Goal: Information Seeking & Learning: Learn about a topic

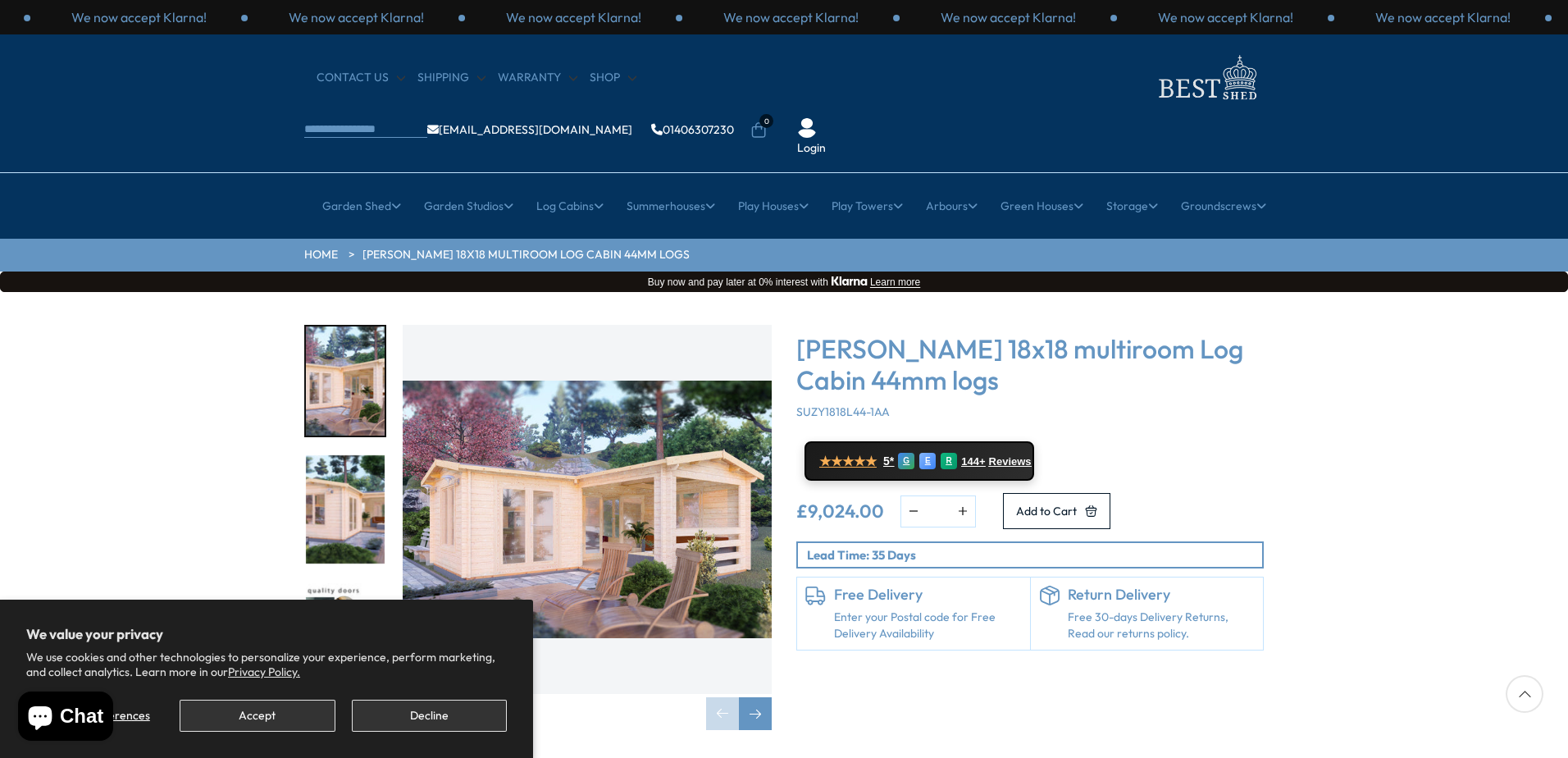
click at [686, 488] on img "1 / 7" at bounding box center [587, 510] width 369 height 369
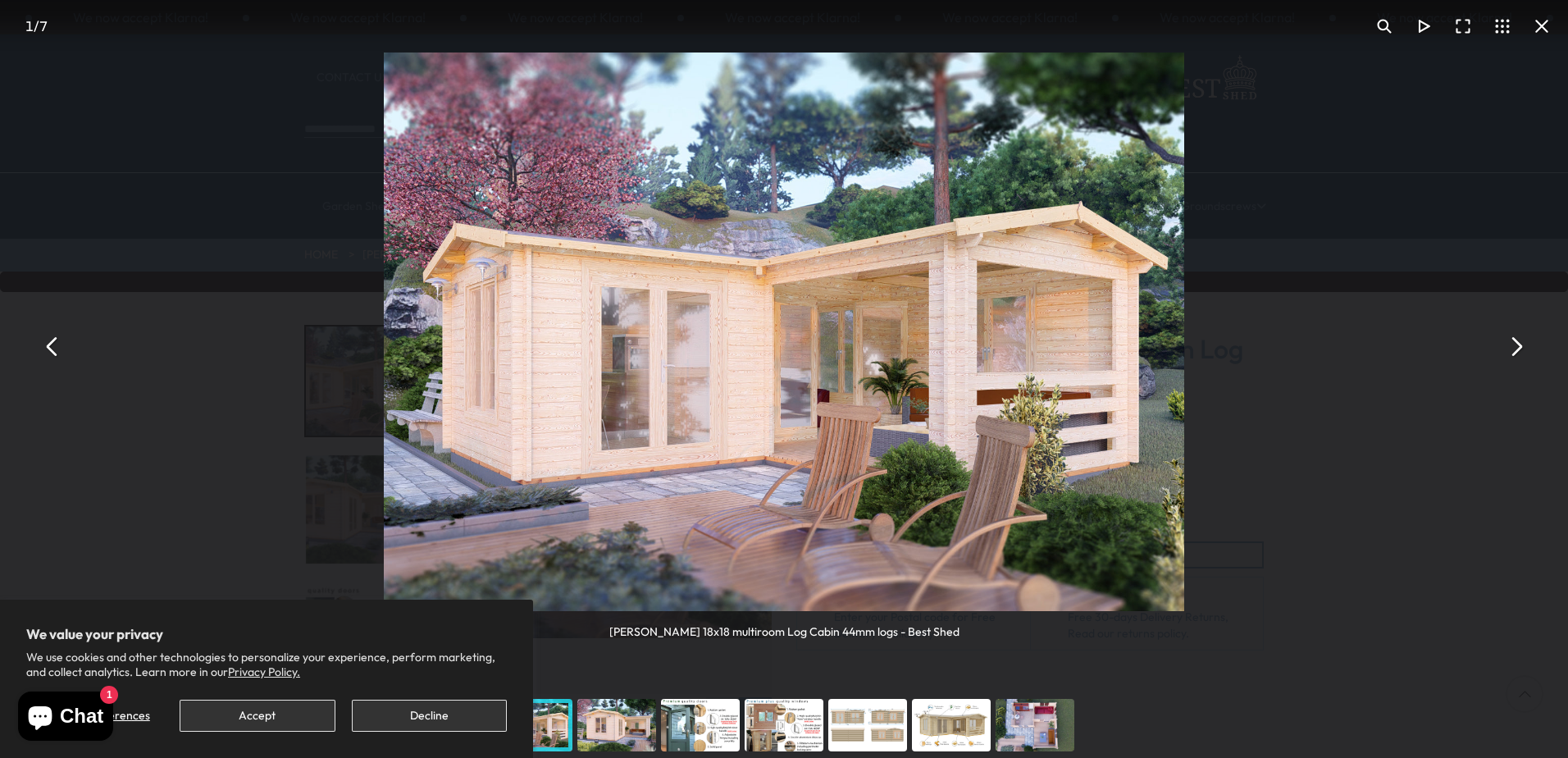
click at [1519, 346] on button "You can close this modal content with the ESC key" at bounding box center [1516, 346] width 40 height 40
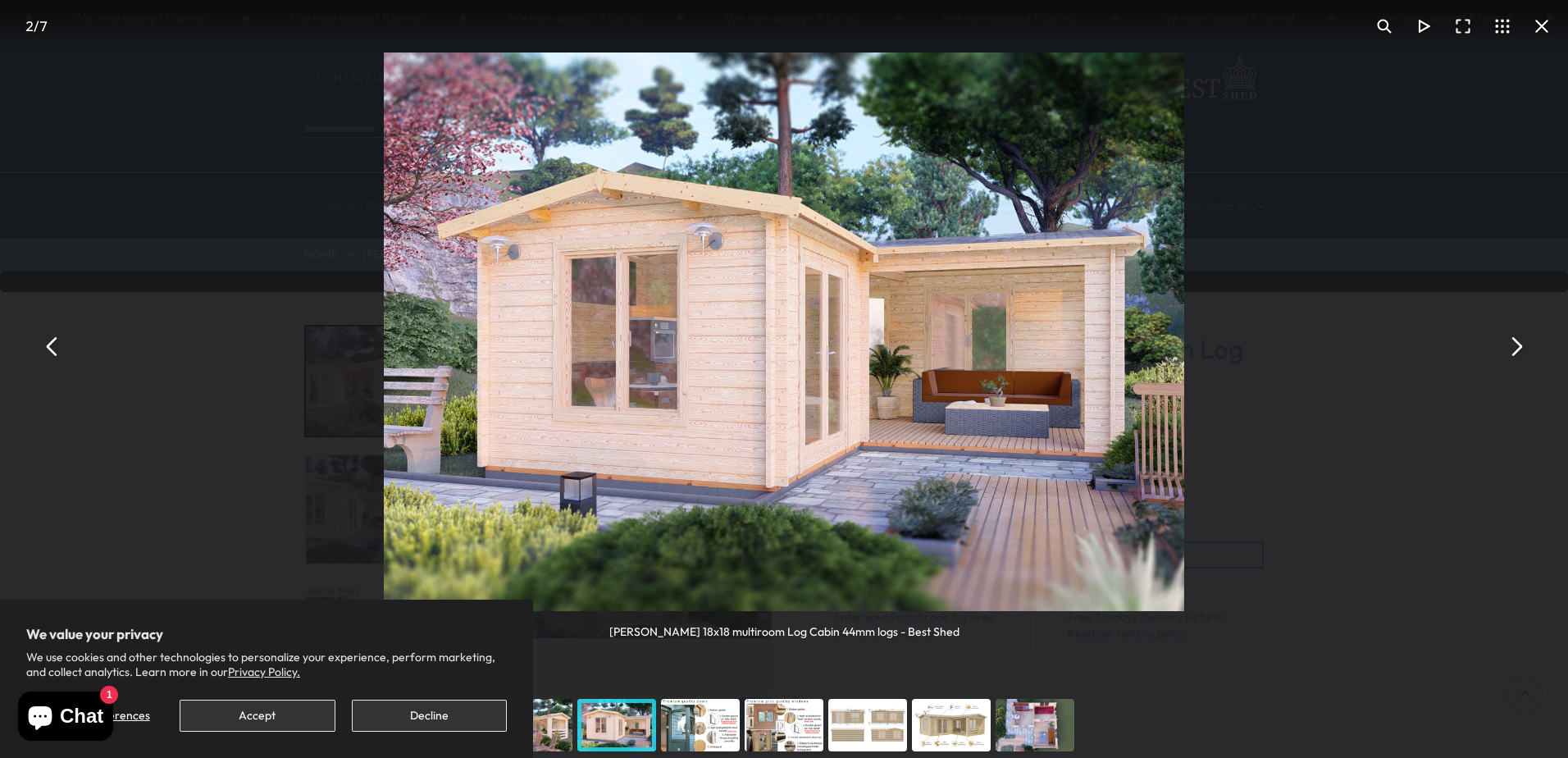
click at [1518, 346] on button "You can close this modal content with the ESC key" at bounding box center [1516, 346] width 40 height 40
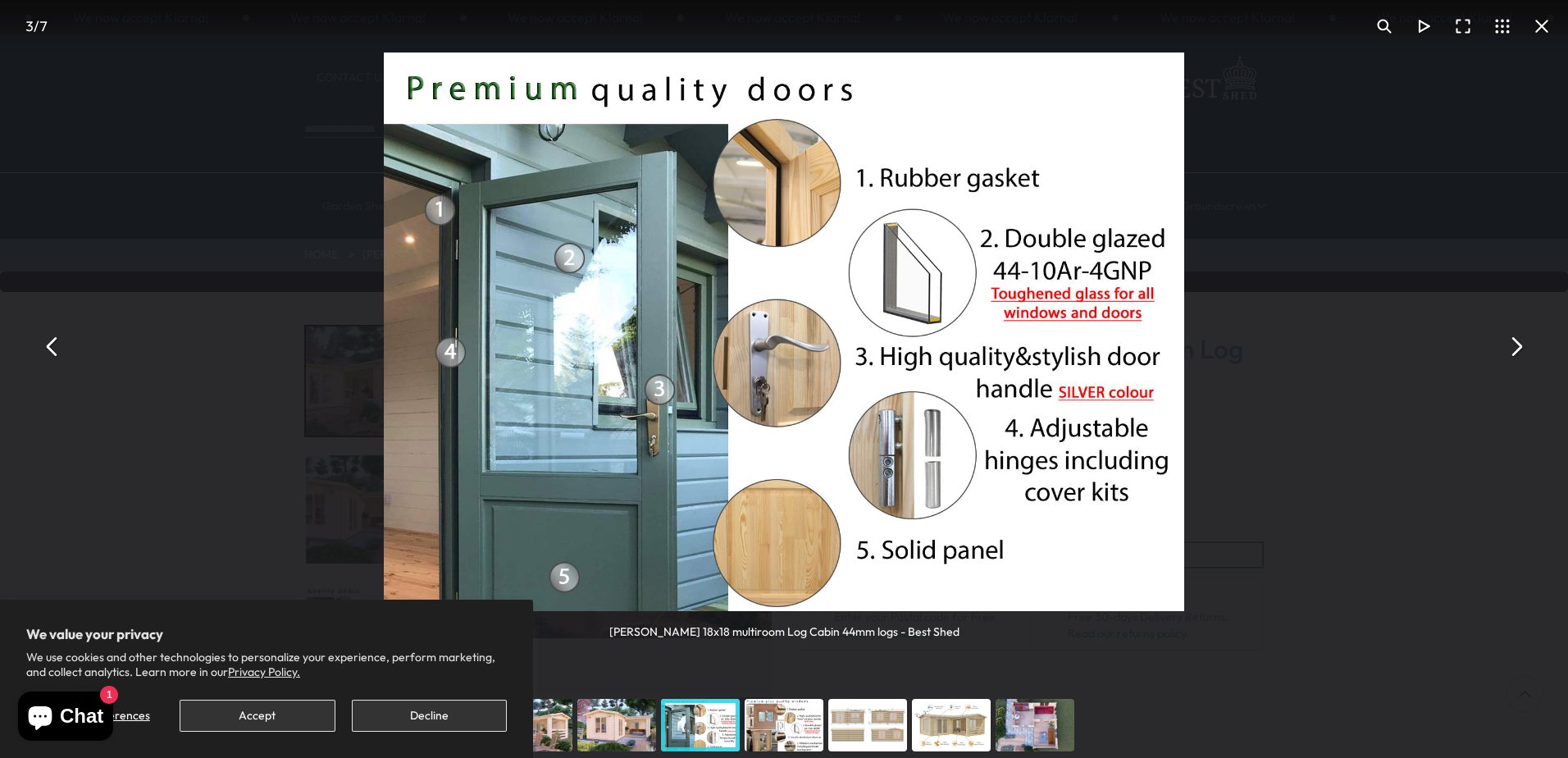
click at [1518, 346] on button "You can close this modal content with the ESC key" at bounding box center [1516, 346] width 40 height 40
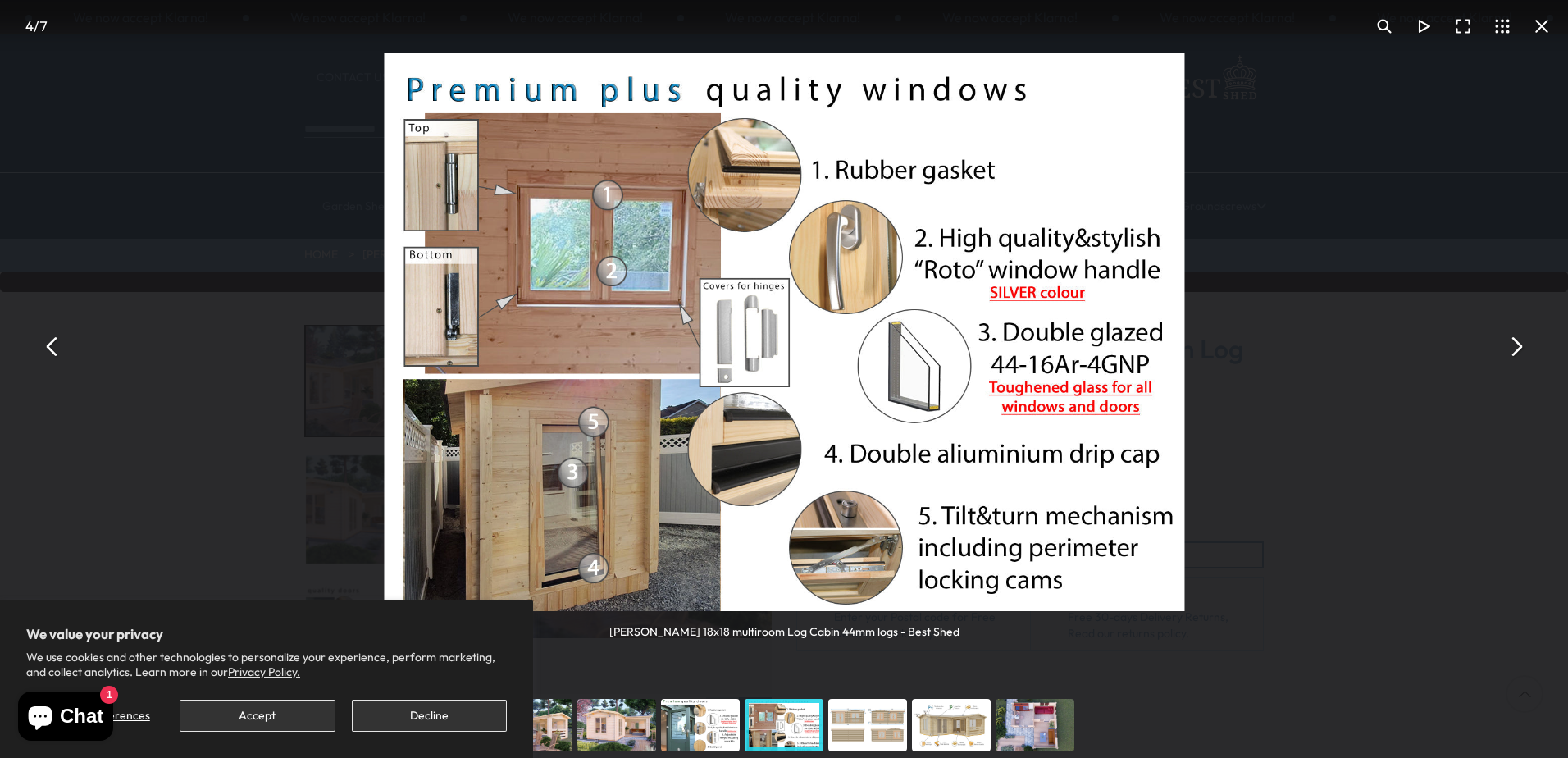
click at [1518, 346] on button "You can close this modal content with the ESC key" at bounding box center [1516, 346] width 40 height 40
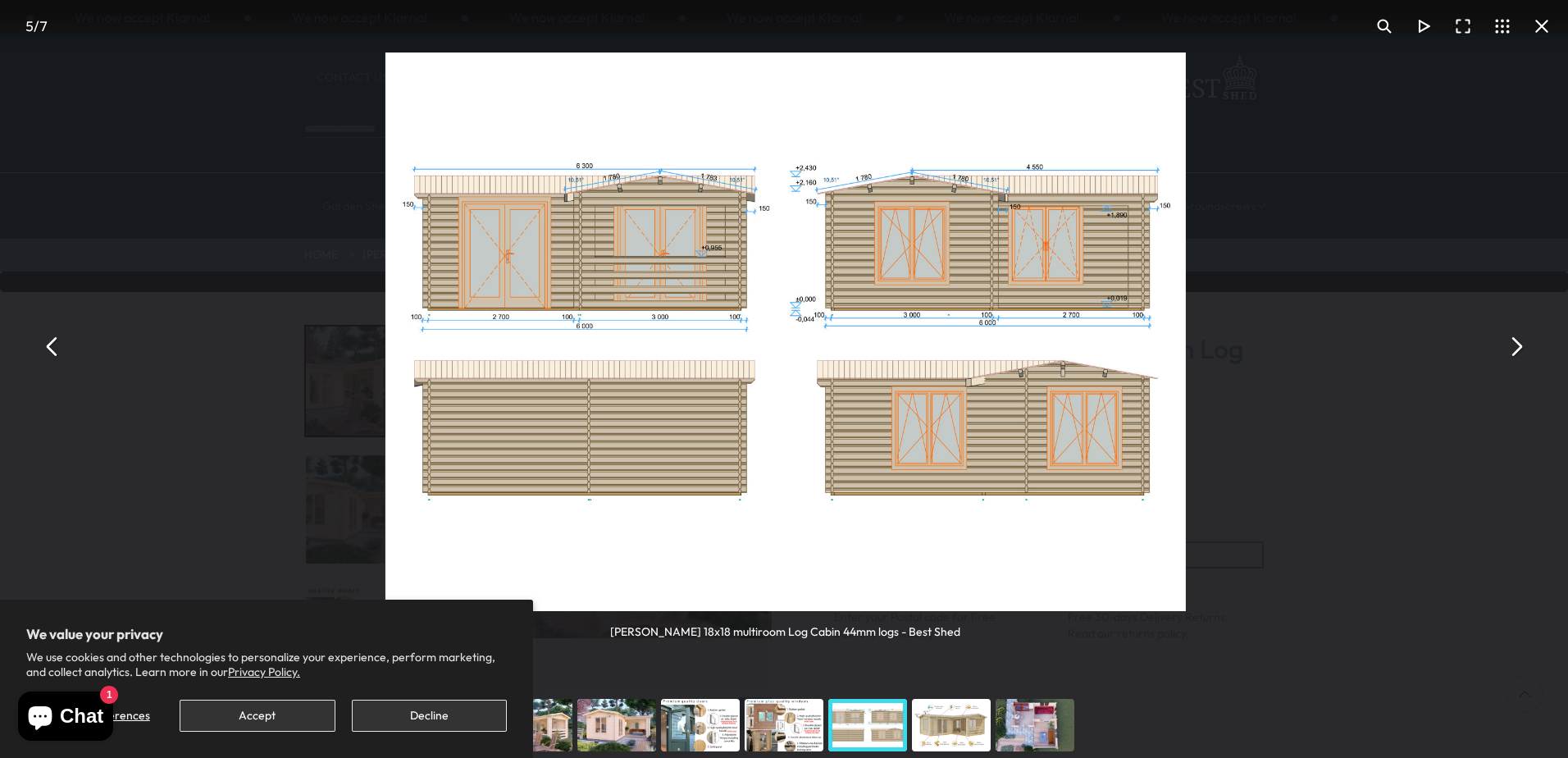
click at [1518, 346] on button "You can close this modal content with the ESC key" at bounding box center [1516, 346] width 40 height 40
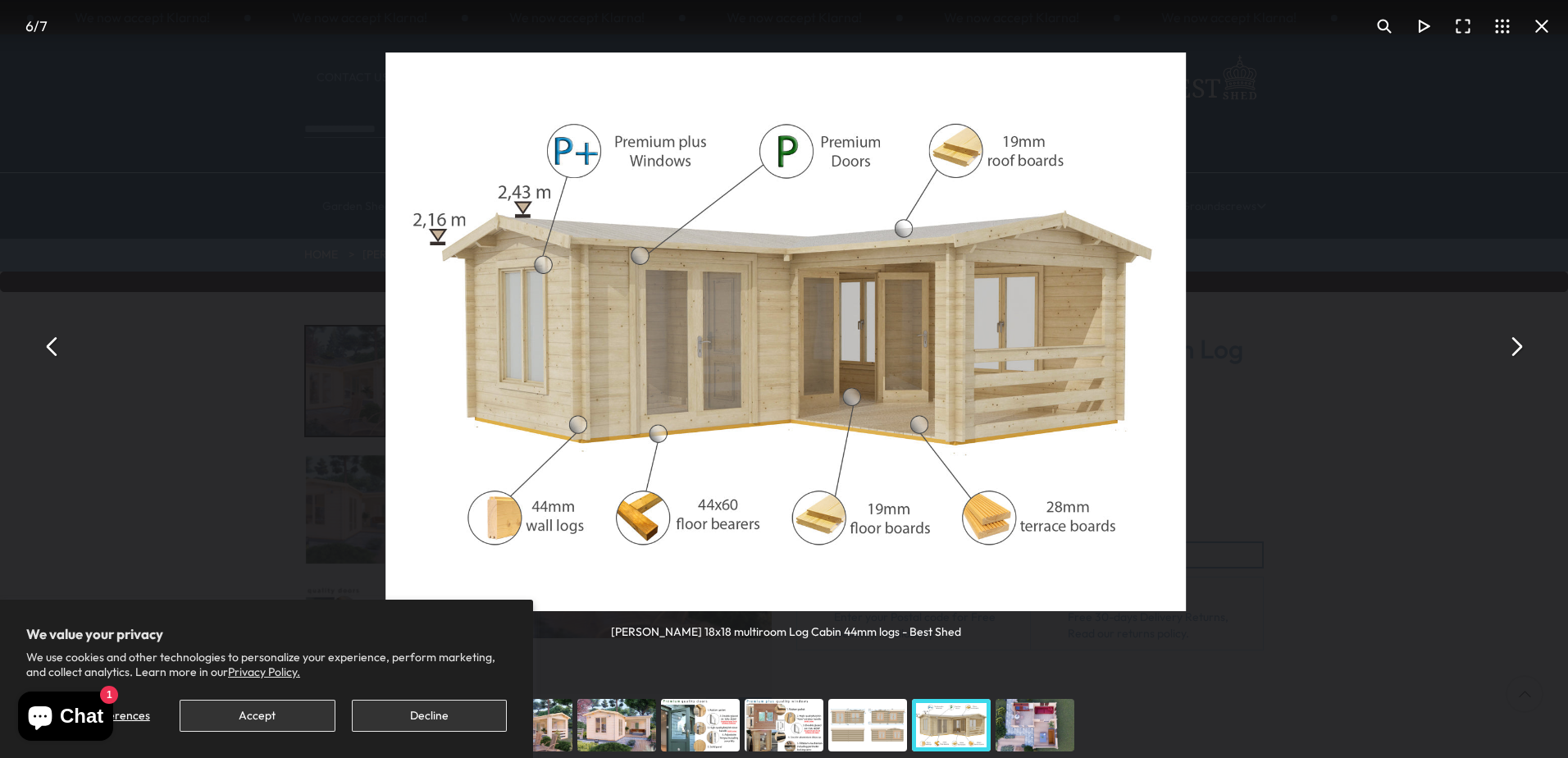
click at [1518, 346] on button "You can close this modal content with the ESC key" at bounding box center [1516, 346] width 40 height 40
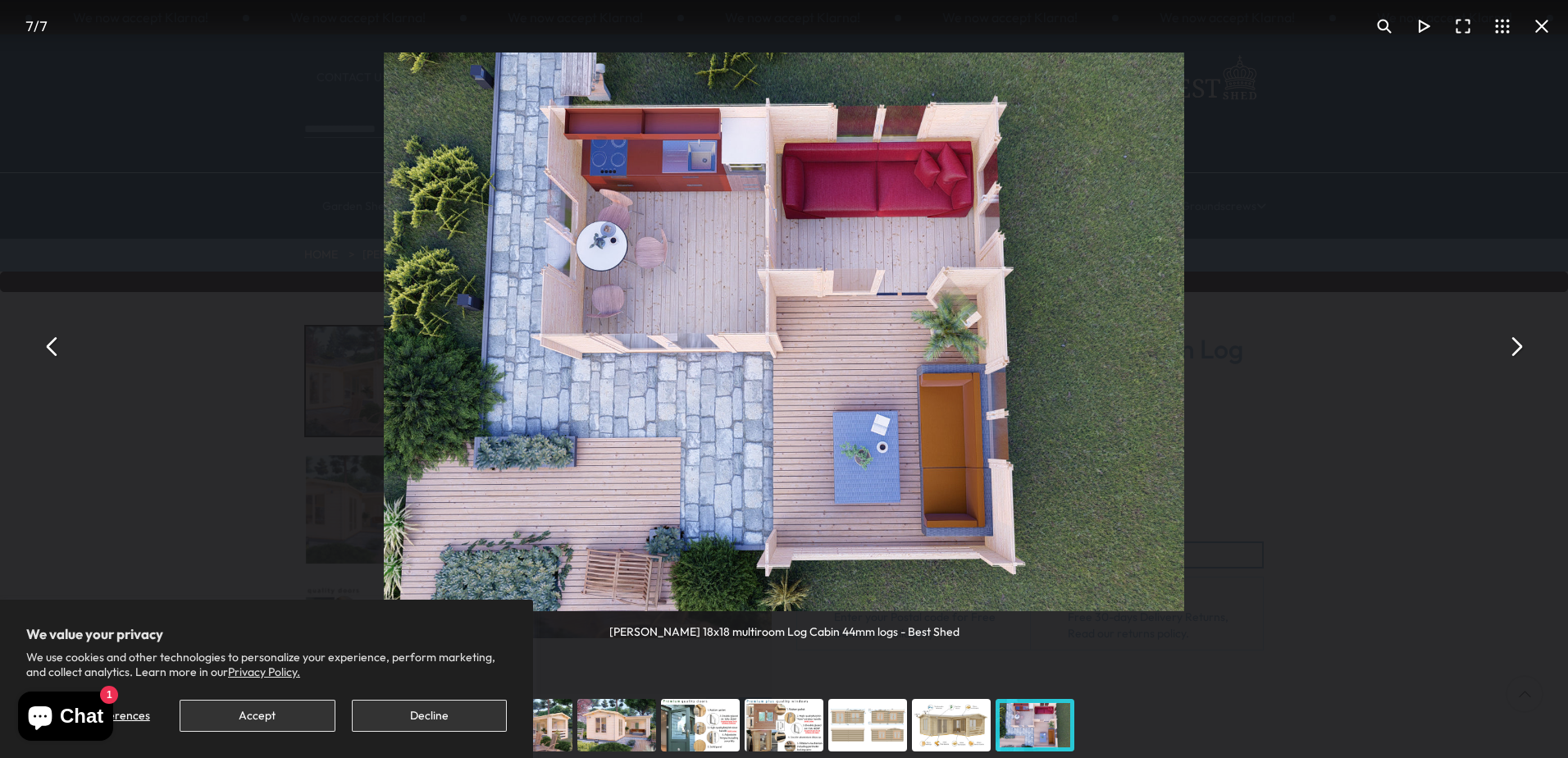
click at [1518, 346] on button "You can close this modal content with the ESC key" at bounding box center [1516, 346] width 40 height 40
